Goal: Check status: Check status

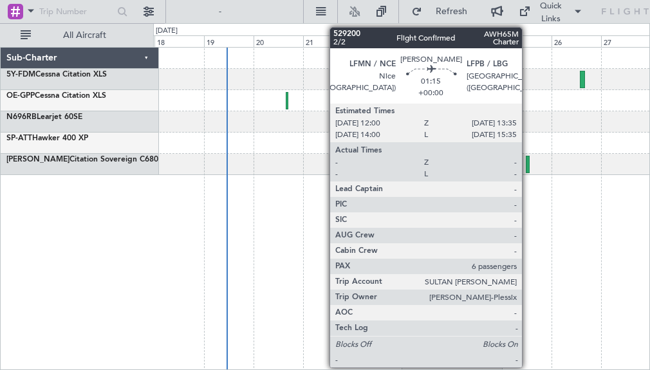
click at [528, 167] on div at bounding box center [528, 164] width 4 height 17
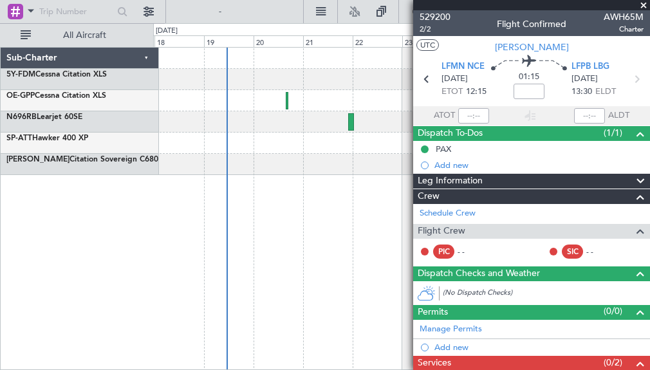
click at [646, 7] on span at bounding box center [643, 6] width 13 height 12
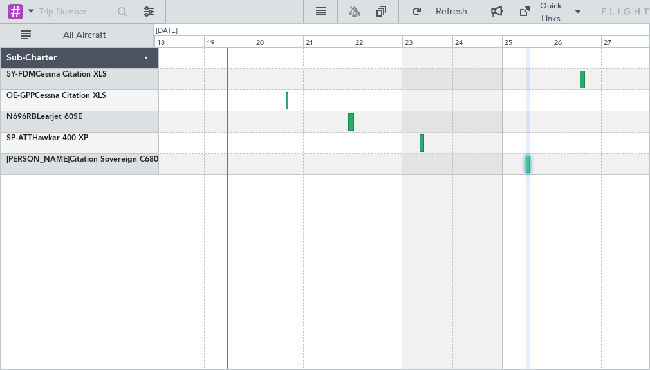
type input "0"
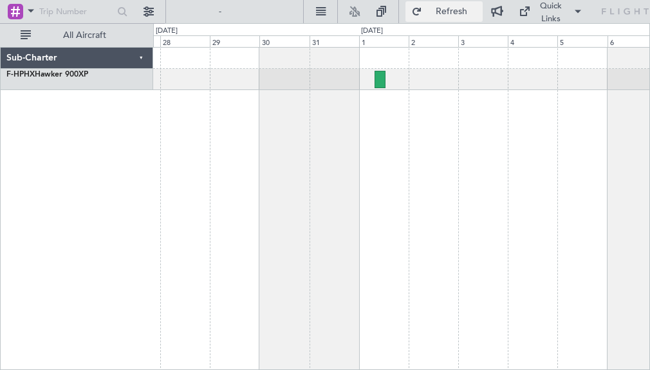
click at [405, 8] on button "Refresh" at bounding box center [443, 11] width 77 height 21
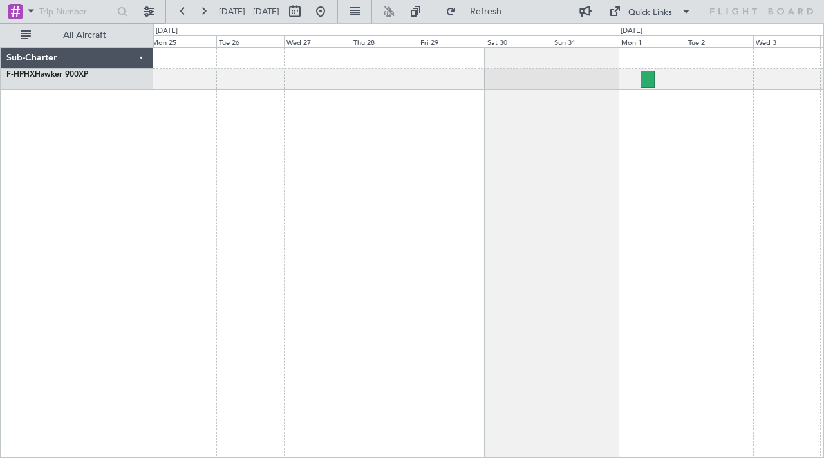
click at [649, 140] on div at bounding box center [488, 252] width 671 height 411
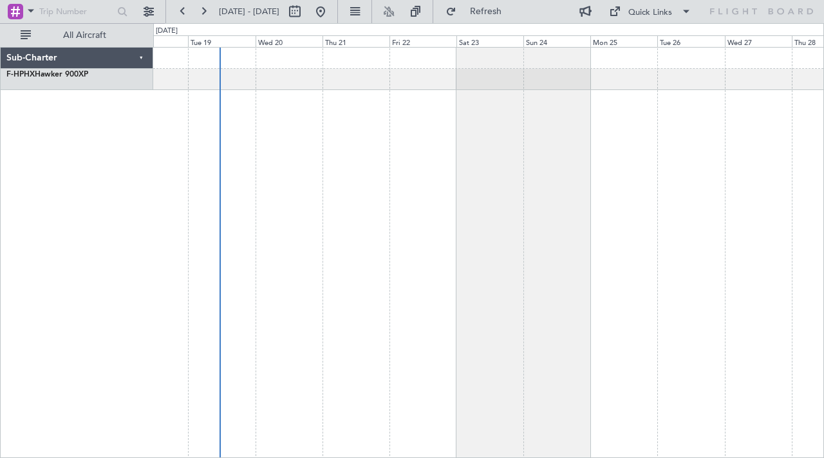
click at [649, 143] on div "Sub-Charter F-HPHX Hawker 900XP 0 0 Mon 18 Tue 19 Wed 20 Thu 21 Fri 22 Sat 23 […" at bounding box center [412, 240] width 824 height 435
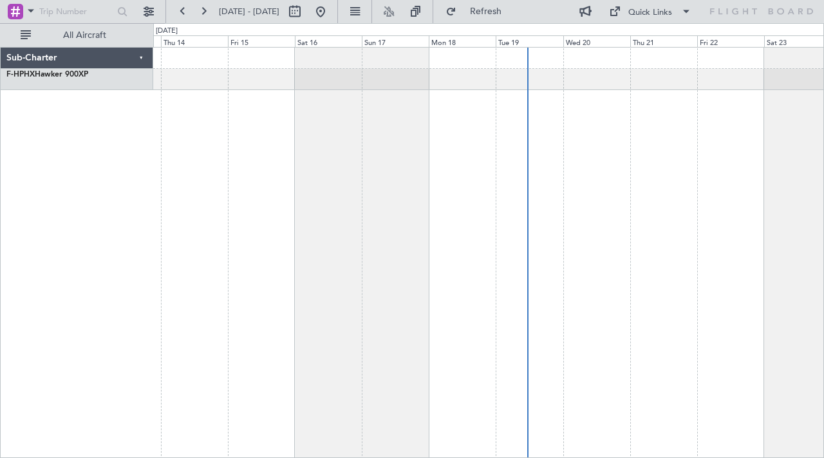
click at [649, 193] on div "Sub-Charter F-HPHX Hawker 900XP 0 0 Wed 13 Thu 14 Fri 15 Sat 16 Sun 17 Mon 18 […" at bounding box center [412, 240] width 824 height 435
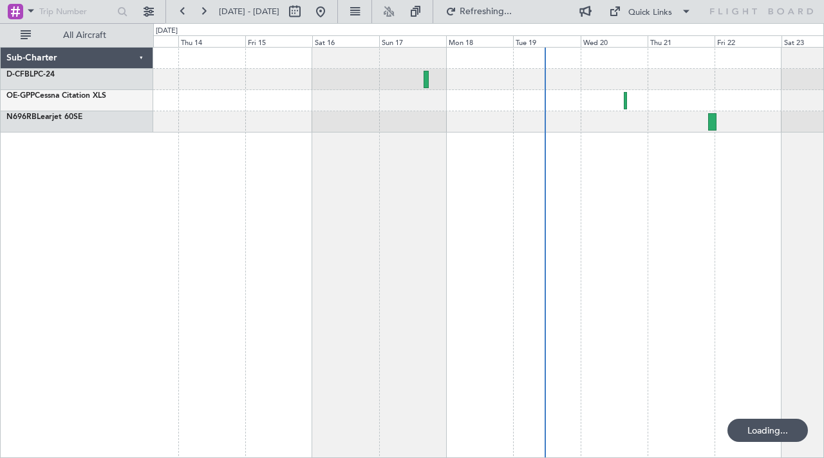
click at [479, 198] on div at bounding box center [488, 252] width 671 height 411
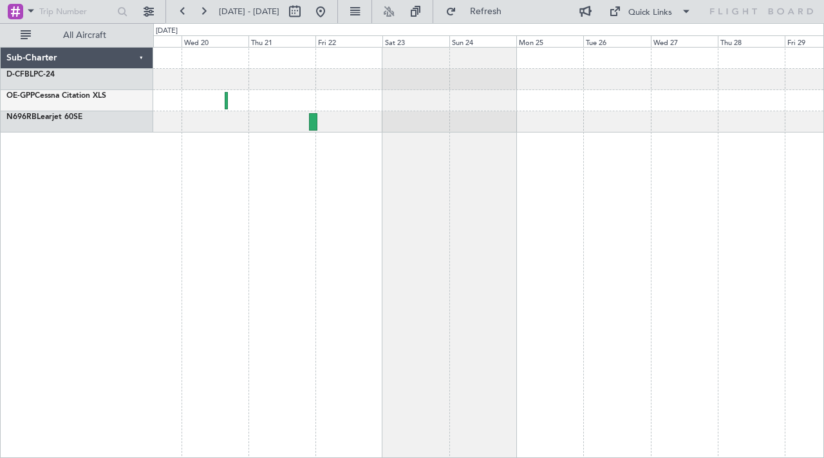
click at [271, 180] on div at bounding box center [488, 252] width 671 height 411
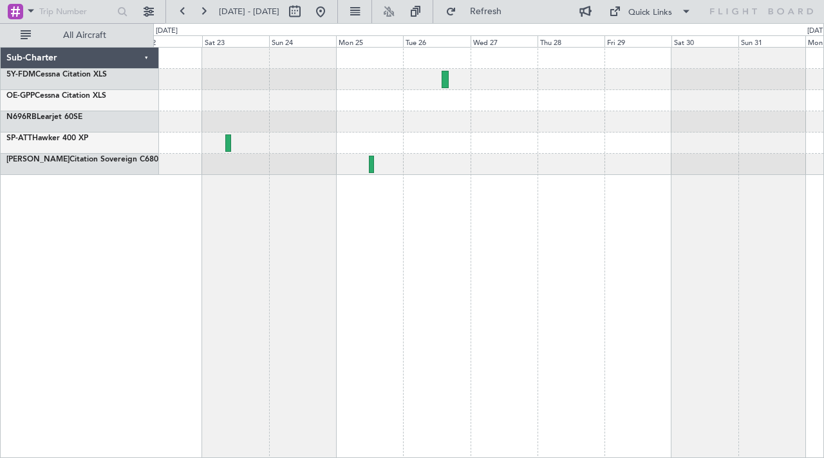
click at [197, 176] on div at bounding box center [488, 252] width 671 height 411
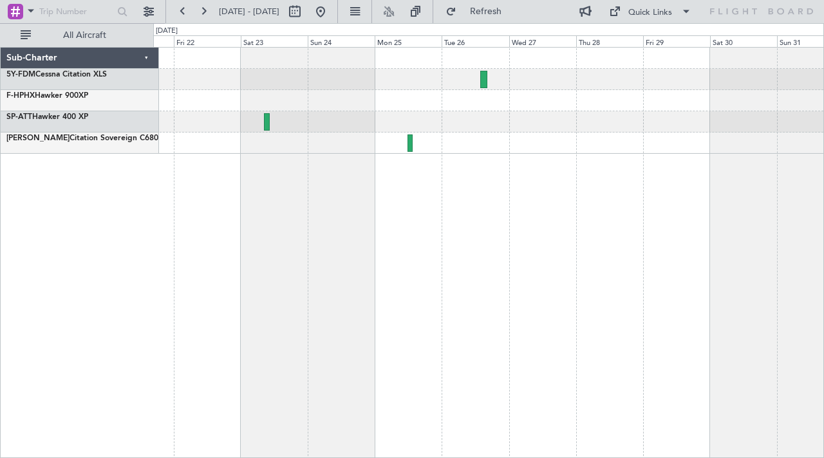
click at [362, 114] on div at bounding box center [488, 121] width 670 height 21
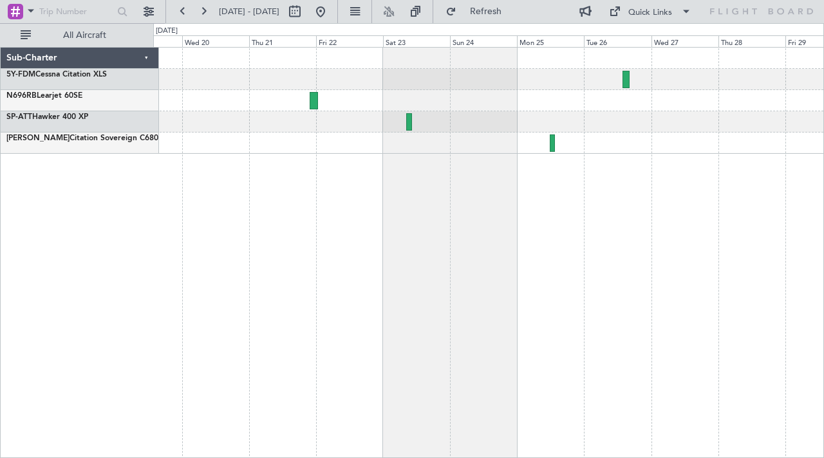
click at [472, 118] on div at bounding box center [488, 121] width 670 height 21
